Goal: Task Accomplishment & Management: Use online tool/utility

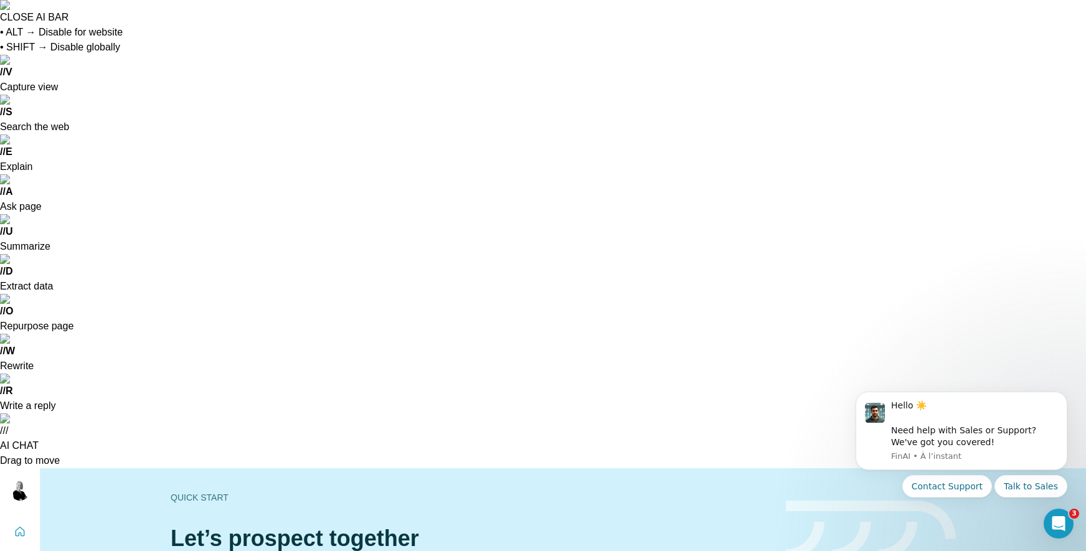
click at [21, 526] on icon "Quick start" at bounding box center [20, 532] width 12 height 12
click at [22, 533] on icon "Search" at bounding box center [20, 559] width 12 height 12
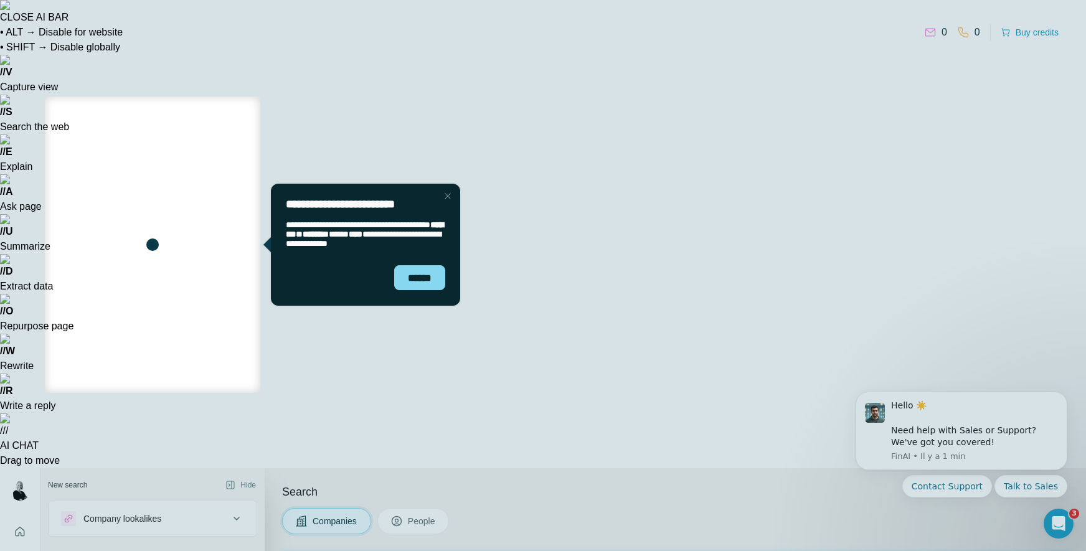
click at [977, 66] on div at bounding box center [543, 48] width 1086 height 97
click at [418, 278] on div "******" at bounding box center [419, 277] width 51 height 25
